Goal: Task Accomplishment & Management: Manage account settings

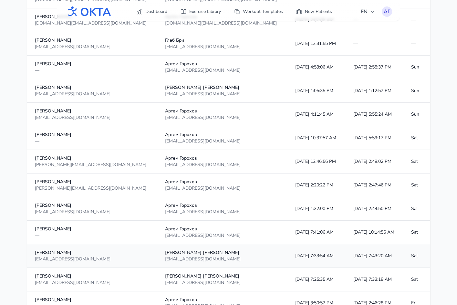
scroll to position [267, 0]
click at [386, 15] on div "АГ" at bounding box center [387, 11] width 10 height 10
click at [369, 42] on link "Logout" at bounding box center [356, 38] width 72 height 12
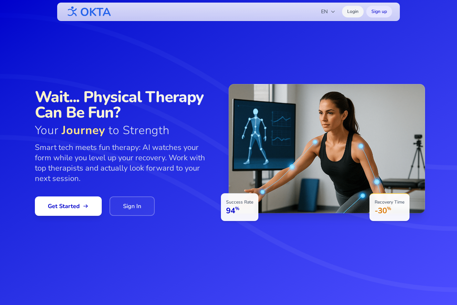
click at [359, 13] on link "Login" at bounding box center [353, 12] width 22 height 12
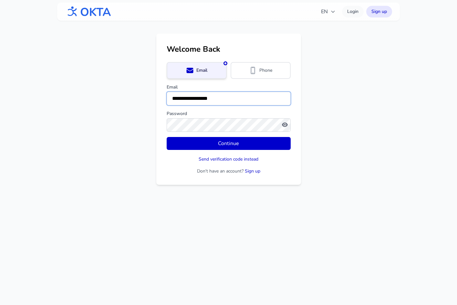
click at [192, 101] on input "**********" at bounding box center [229, 99] width 124 height 14
type input "**********"
click at [167, 137] on button "Continue" at bounding box center [229, 143] width 124 height 13
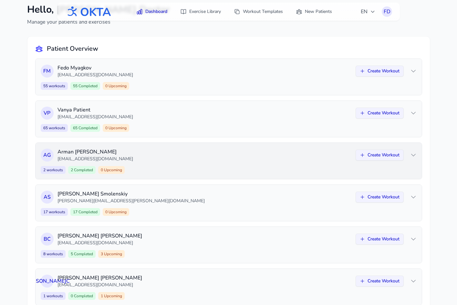
scroll to position [46, 0]
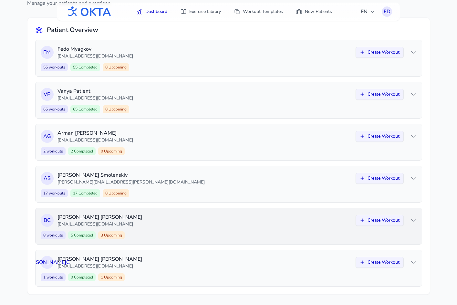
click at [187, 230] on div "В С [PERSON_NAME] [EMAIL_ADDRESS][DOMAIN_NAME] Create Workout 8 workouts 5 Comp…" at bounding box center [229, 226] width 387 height 36
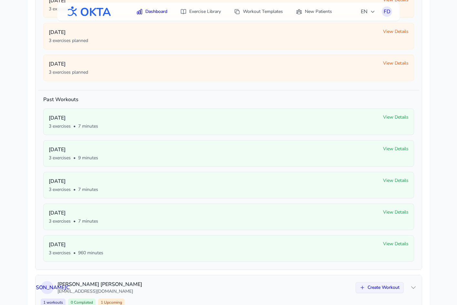
scroll to position [323, 0]
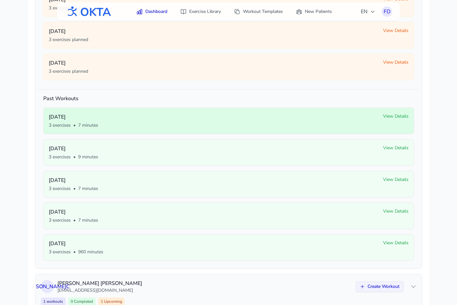
click at [390, 116] on span "View Details" at bounding box center [396, 116] width 26 height 6
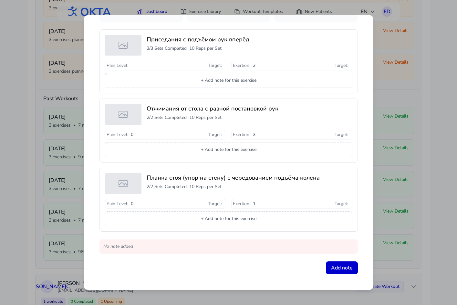
scroll to position [0, 0]
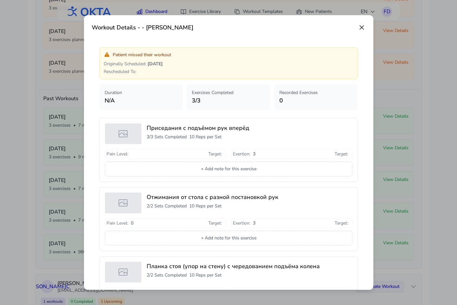
click at [362, 27] on icon at bounding box center [362, 28] width 4 height 4
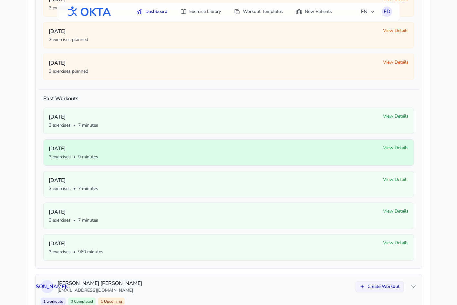
click at [385, 148] on span "View Details" at bounding box center [396, 148] width 26 height 6
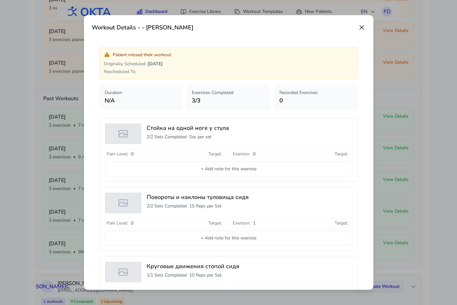
click at [361, 27] on icon at bounding box center [362, 28] width 8 height 8
